Goal: Browse casually

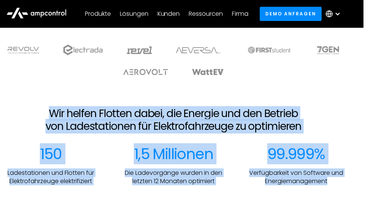
scroll to position [371, 17]
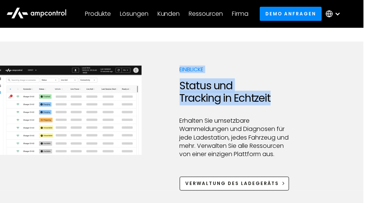
drag, startPoint x: 385, startPoint y: 208, endPoint x: 392, endPoint y: 226, distance: 18.5
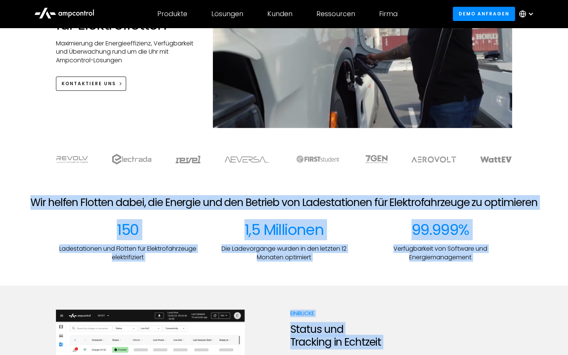
scroll to position [0, 0]
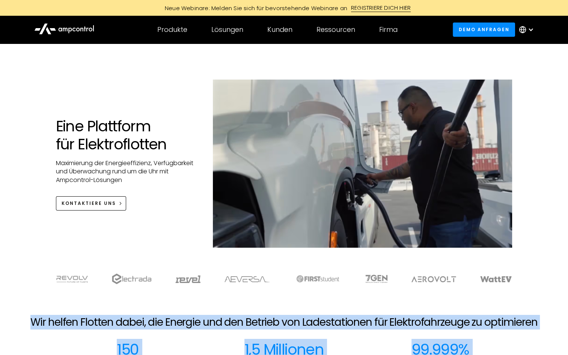
click at [28, 203] on div "Eine Plattform für Elektroflotten Maximierung der Energieeffizienz, Verfügbarke…" at bounding box center [284, 153] width 568 height 219
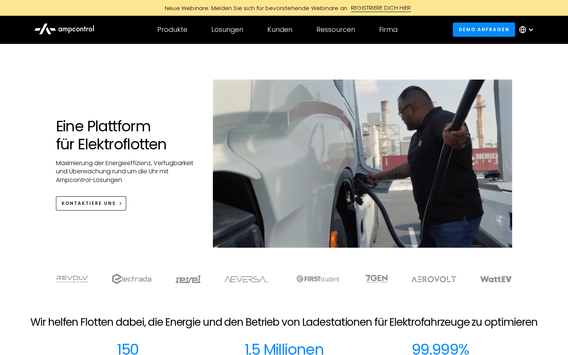
click at [141, 203] on img at bounding box center [131, 279] width 39 height 11
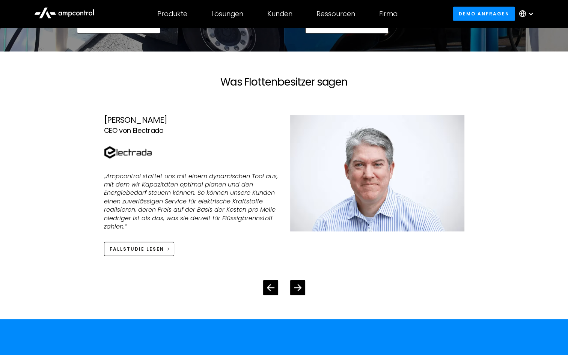
scroll to position [1490, 0]
click at [270, 203] on icon "Previous slide" at bounding box center [270, 287] width 7 height 7
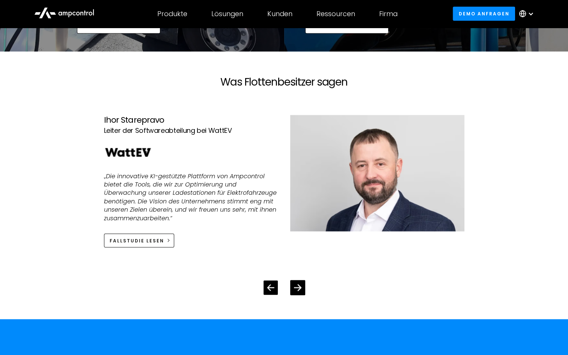
click at [270, 203] on icon "Previous slide" at bounding box center [270, 287] width 7 height 7
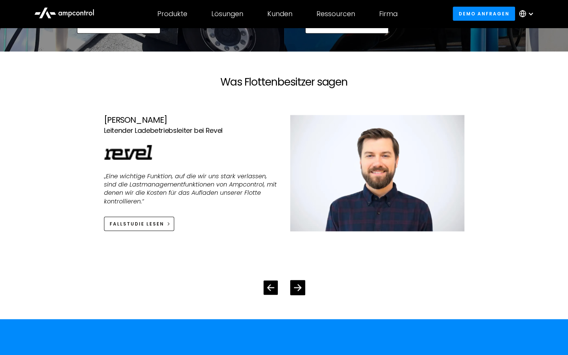
click at [270, 203] on icon "Previous slide" at bounding box center [270, 287] width 7 height 7
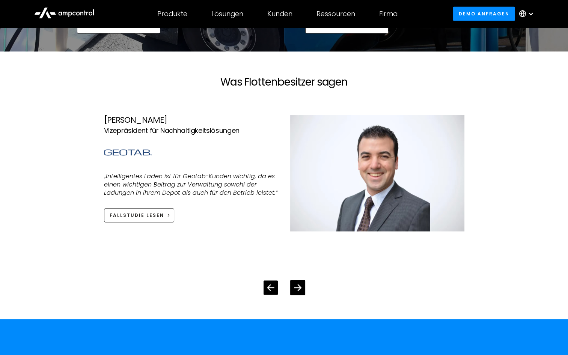
click at [270, 203] on icon "Previous slide" at bounding box center [270, 287] width 7 height 7
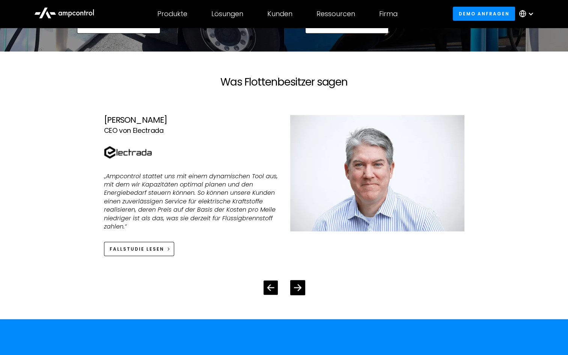
click at [270, 203] on icon "Previous slide" at bounding box center [270, 287] width 7 height 7
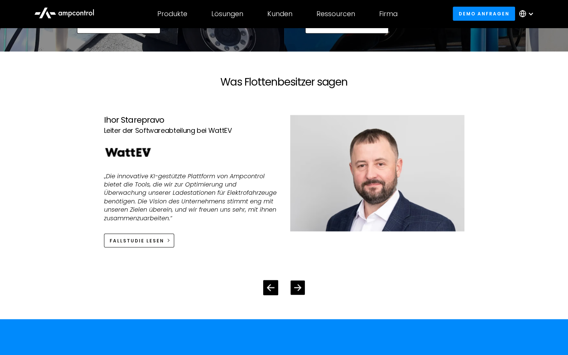
click at [297, 203] on icon "Next slide" at bounding box center [297, 287] width 7 height 7
